Goal: Transaction & Acquisition: Obtain resource

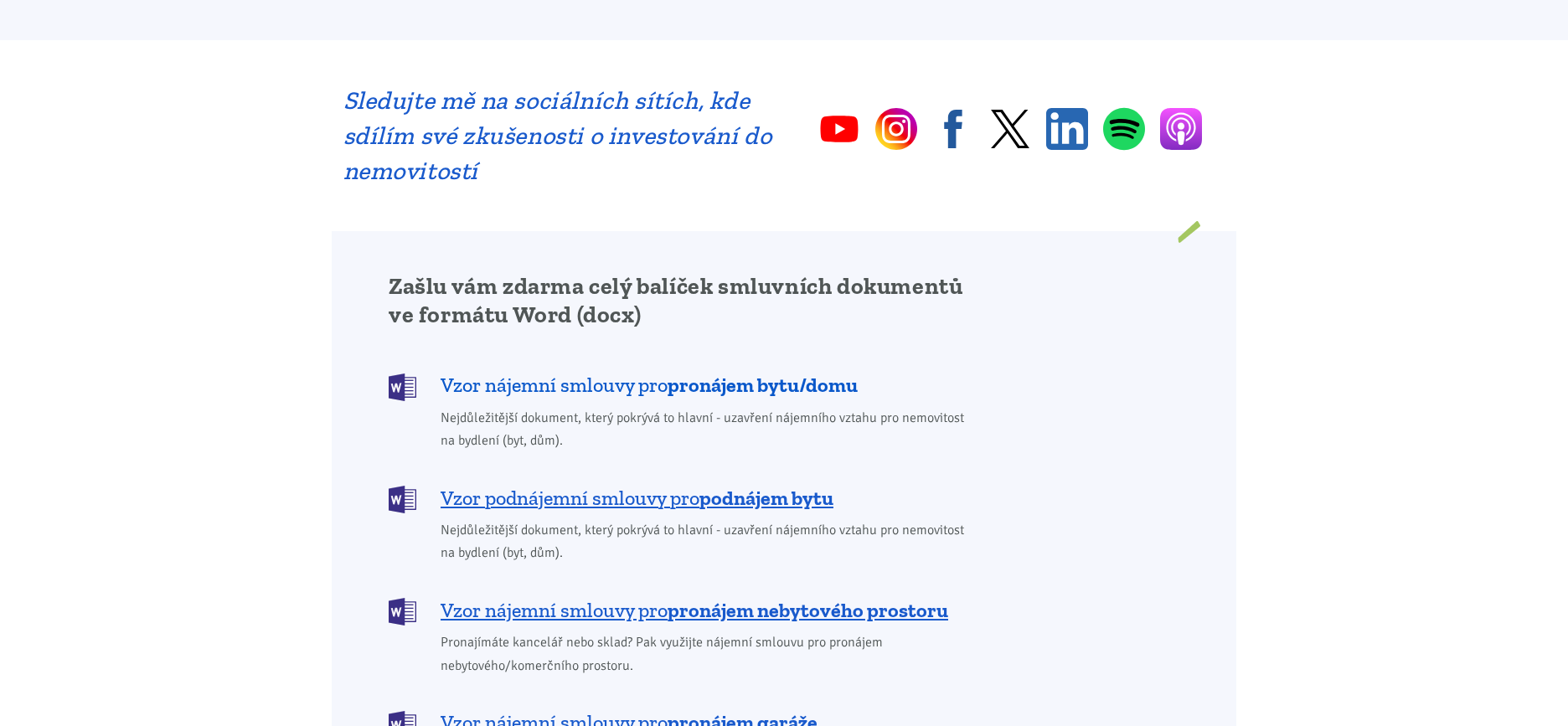
scroll to position [1172, 0]
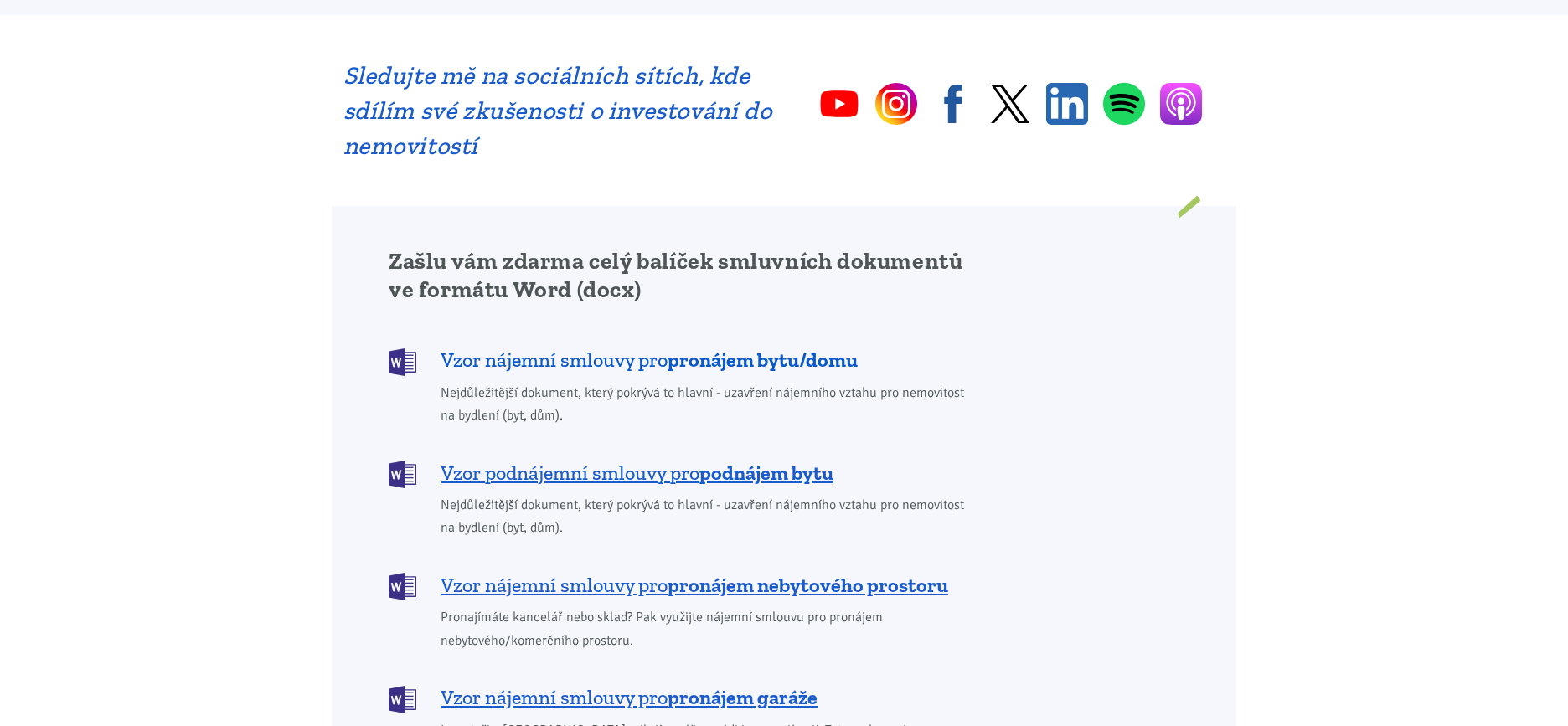
click at [729, 348] on b "pronájem bytu/domu" at bounding box center [762, 360] width 190 height 24
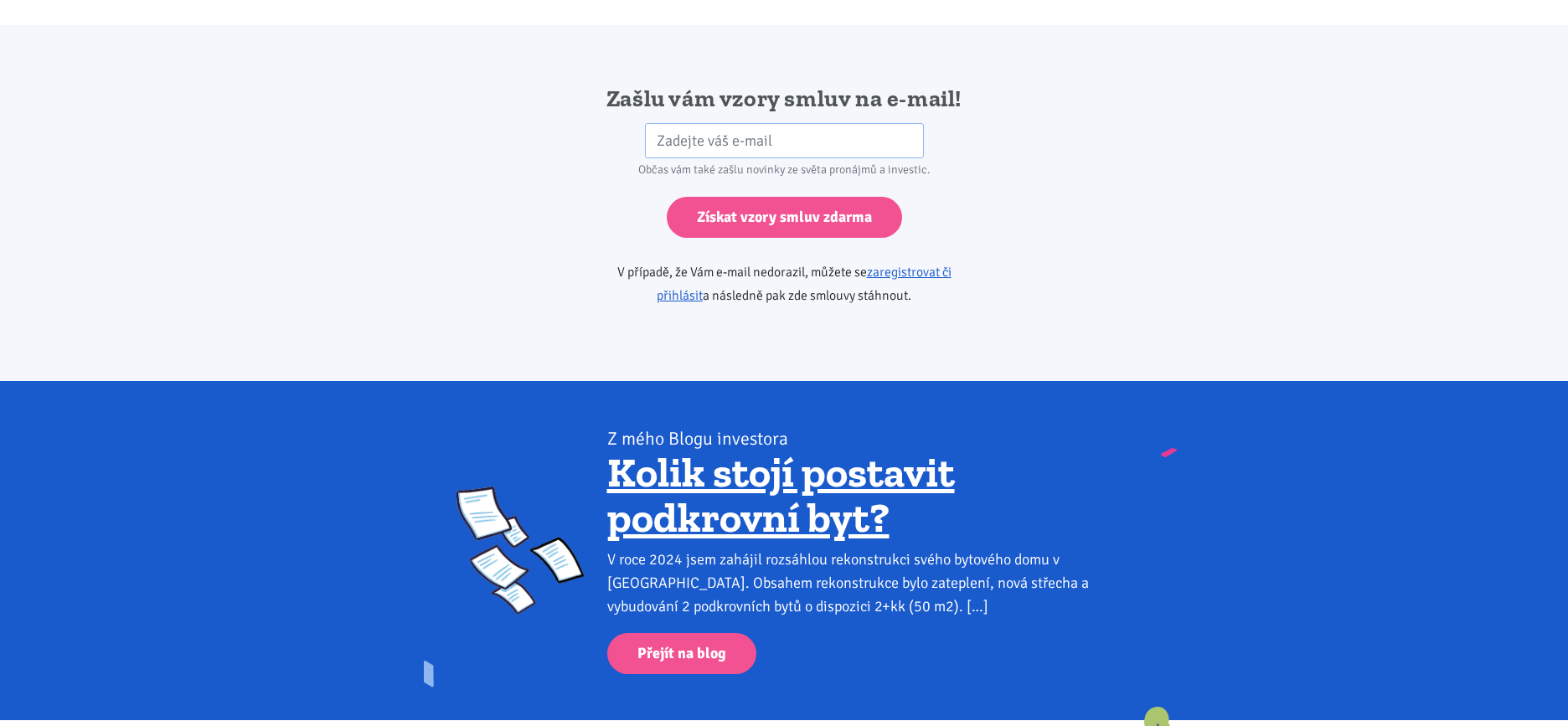
scroll to position [2798, 0]
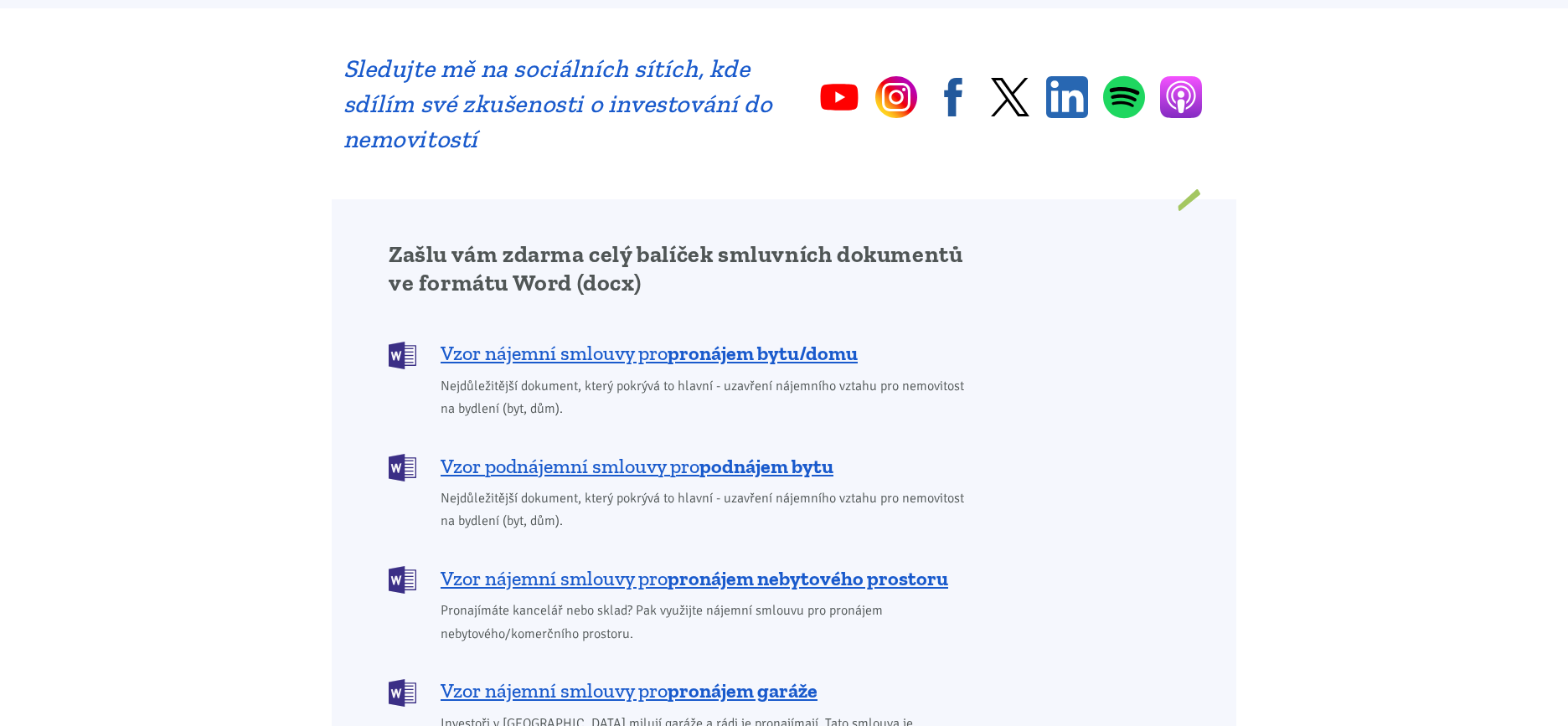
scroll to position [1172, 0]
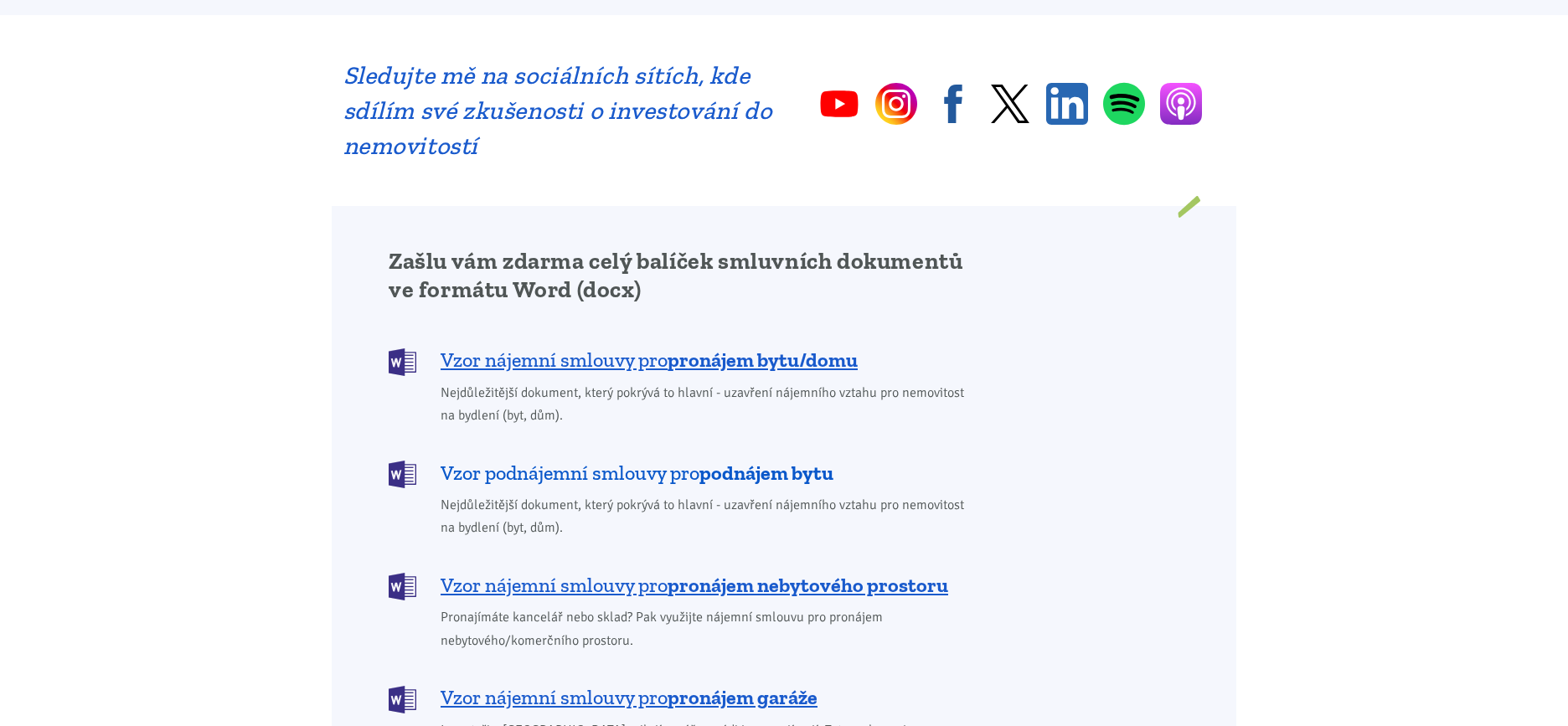
click at [644, 460] on span "Vzor podnájemní smlouvy pro podnájem bytu" at bounding box center [637, 473] width 393 height 27
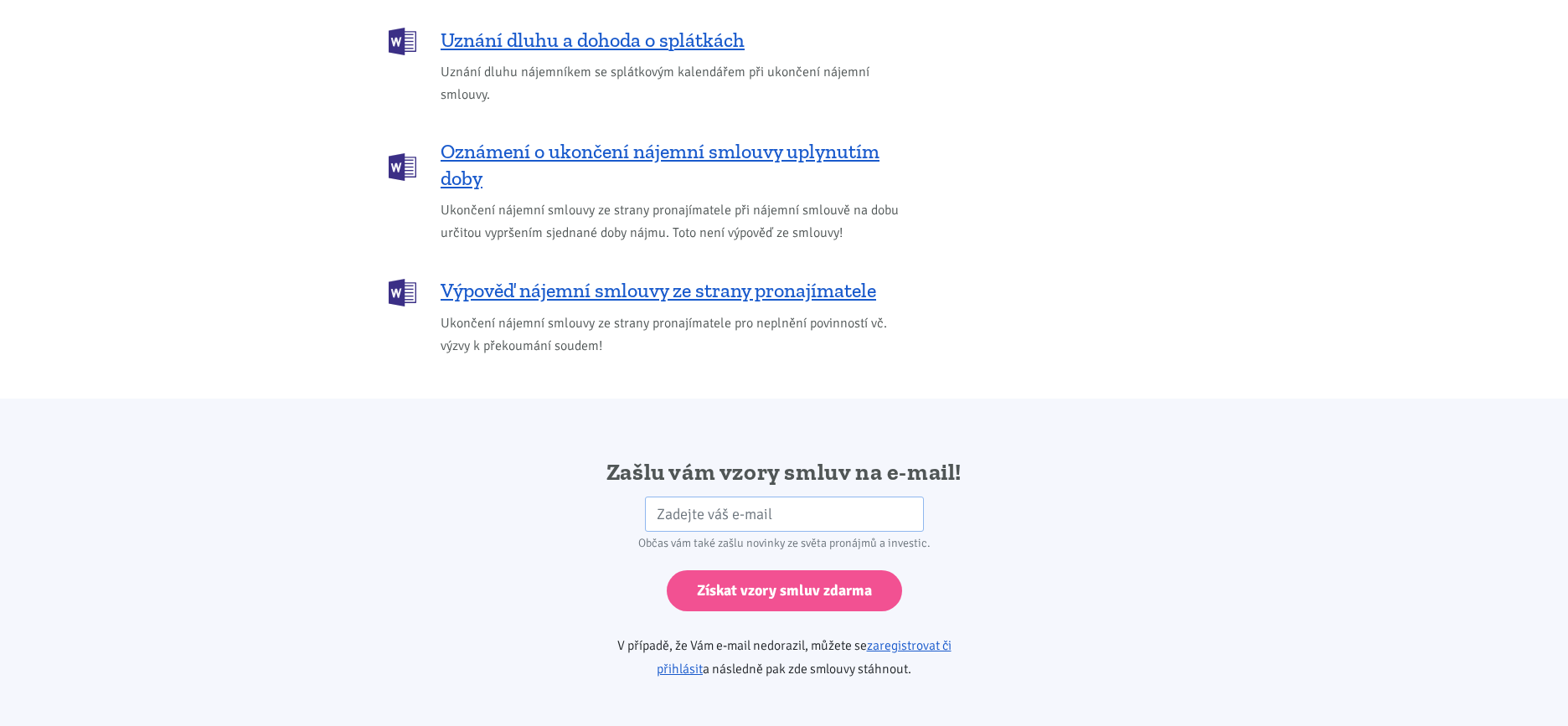
scroll to position [2798, 0]
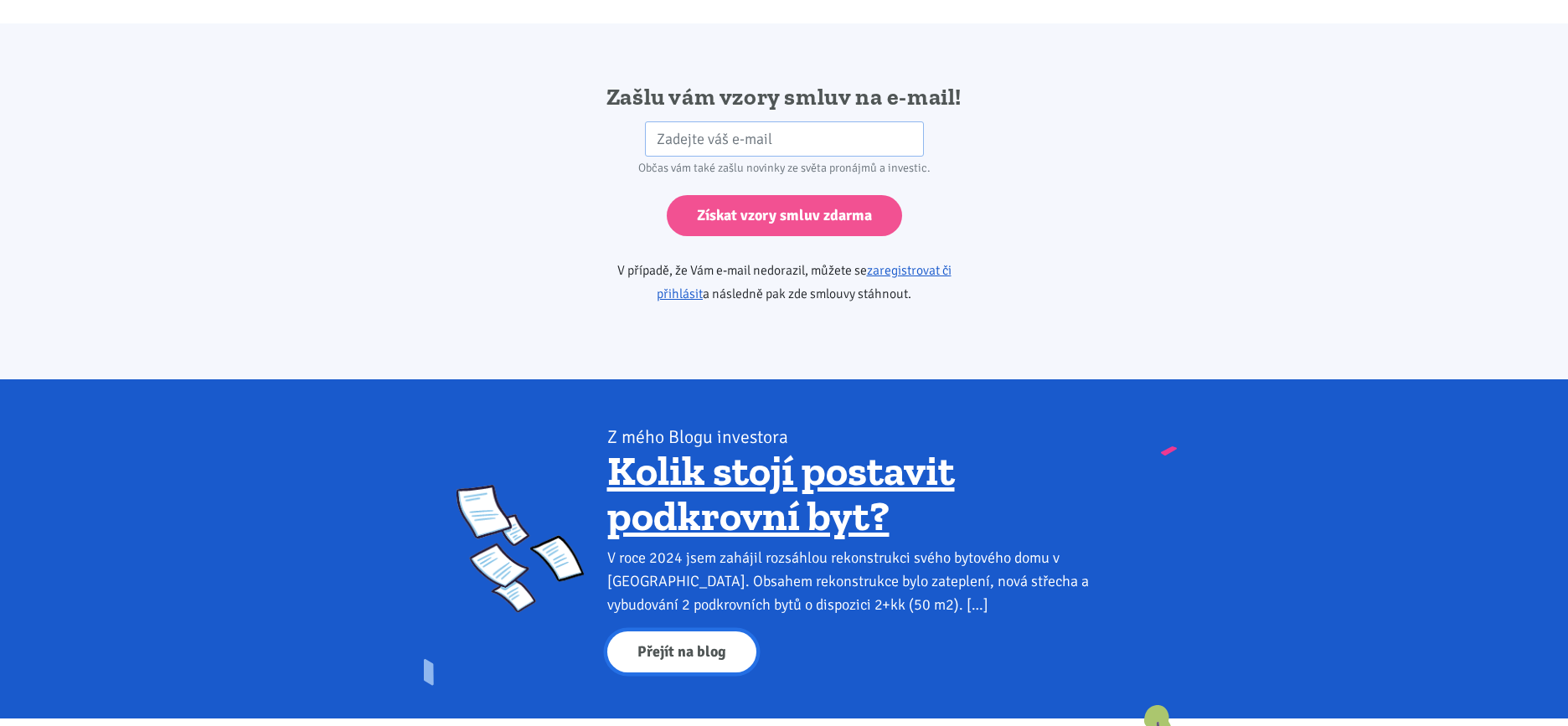
click at [680, 632] on link "Přejít na blog" at bounding box center [681, 652] width 149 height 41
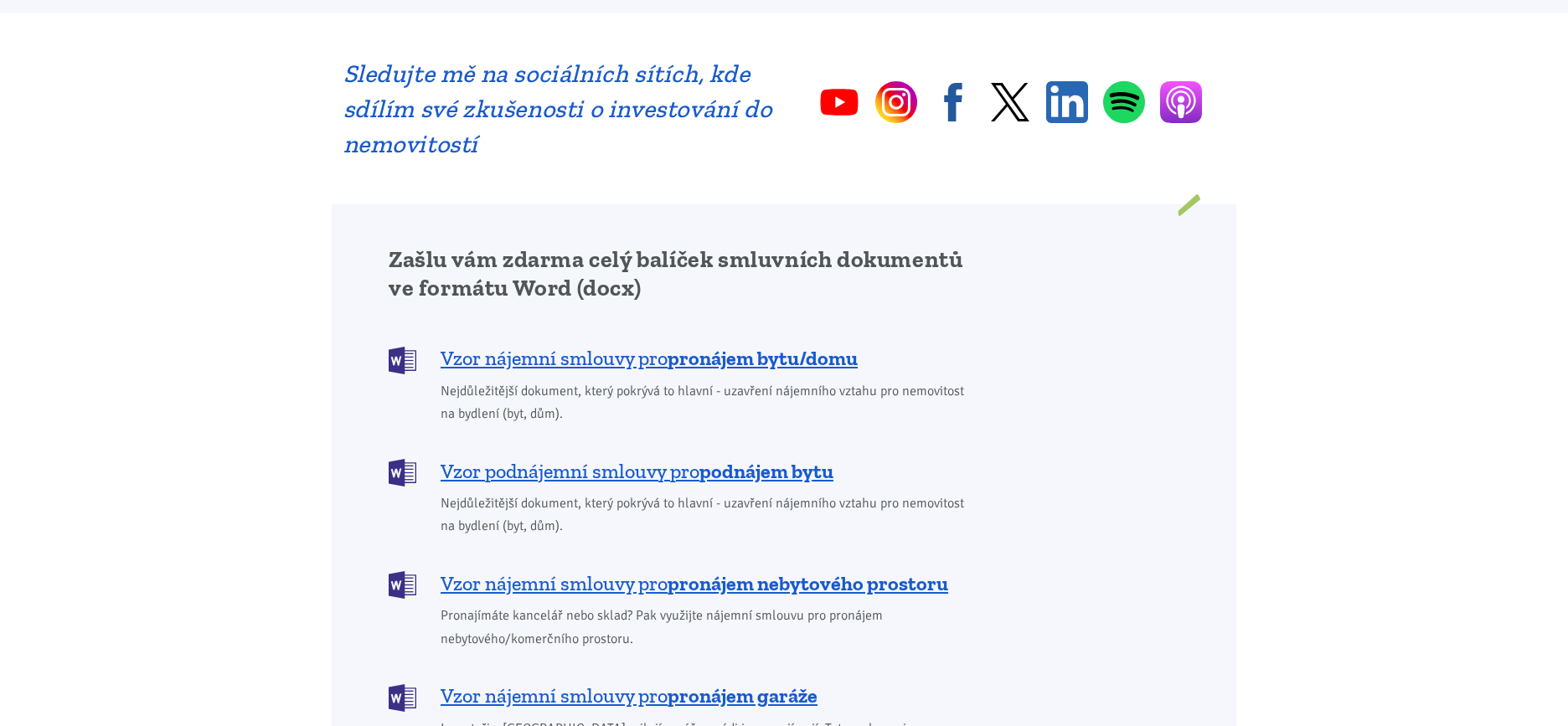
scroll to position [1172, 0]
